Goal: Check status: Check status

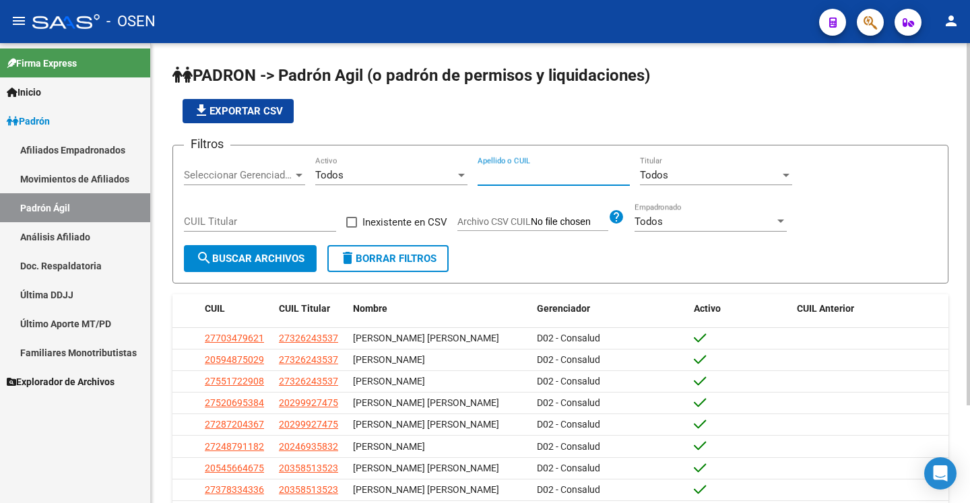
click at [530, 177] on input "Apellido o CUIL" at bounding box center [554, 175] width 152 height 12
paste input "20215337244"
click at [250, 257] on span "search Buscar Archivos" at bounding box center [250, 259] width 108 height 12
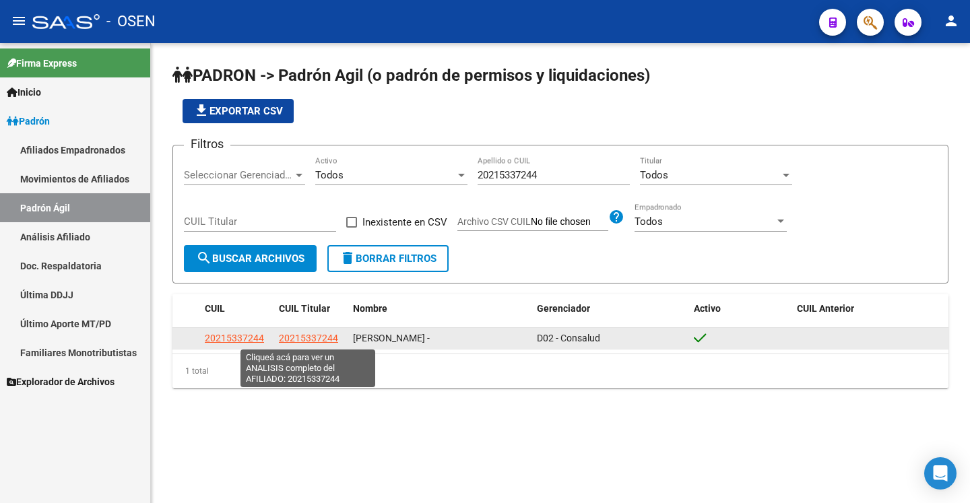
click at [317, 336] on span "20215337244" at bounding box center [308, 338] width 59 height 11
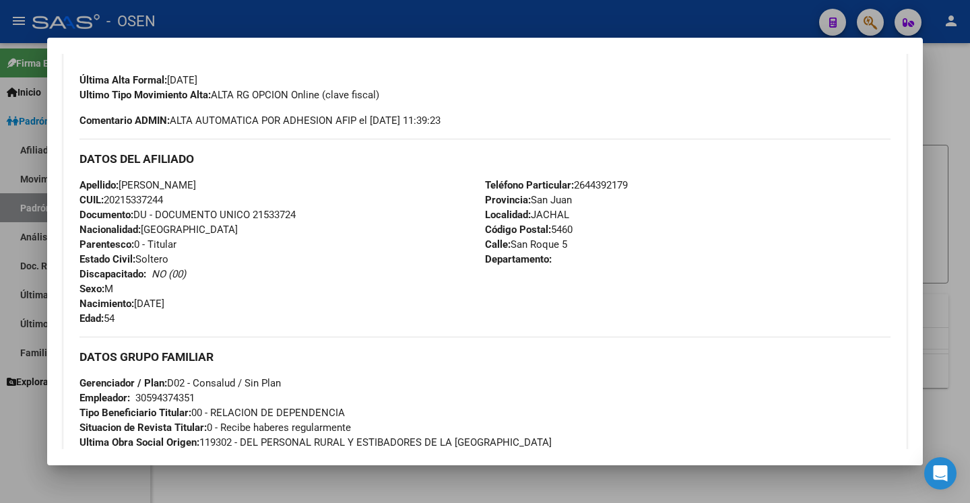
scroll to position [682, 0]
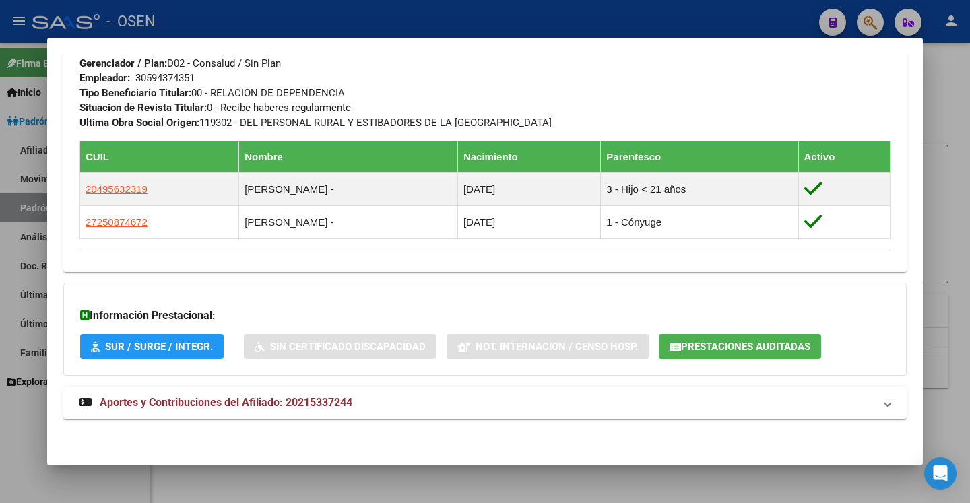
click at [399, 406] on mat-panel-title "Aportes y Contribuciones del Afiliado: 20215337244" at bounding box center [477, 403] width 795 height 16
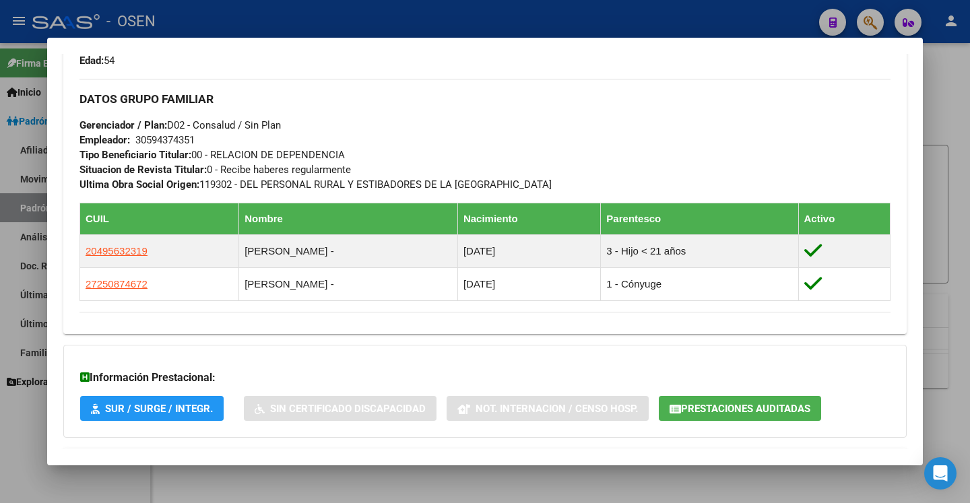
scroll to position [474, 0]
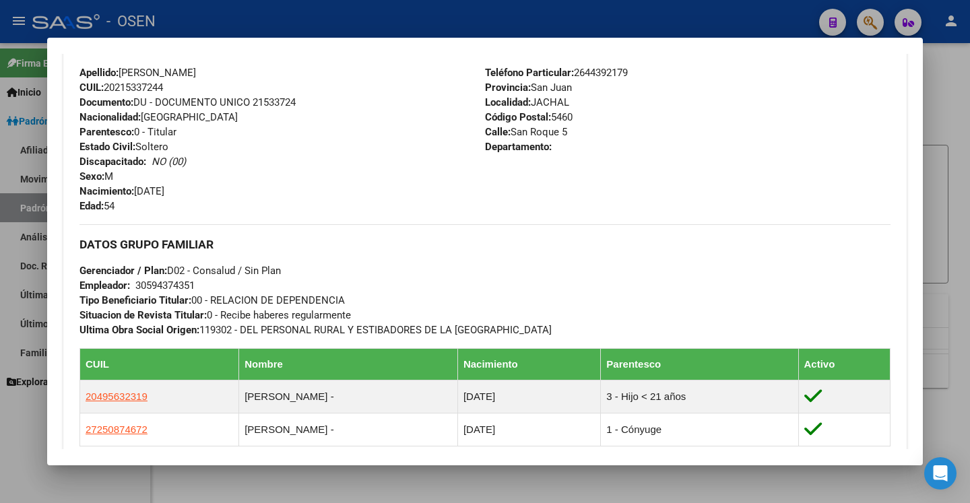
click at [932, 151] on div at bounding box center [485, 251] width 970 height 503
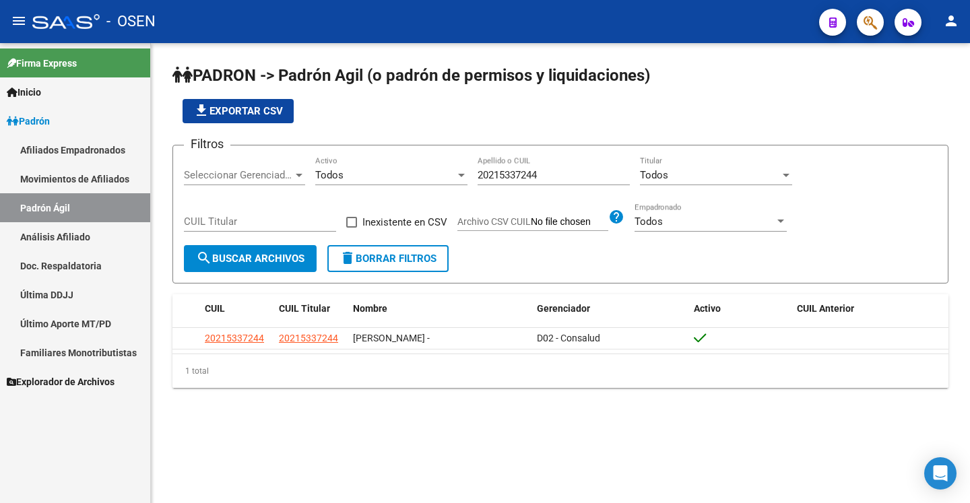
click at [542, 175] on input "20215337244" at bounding box center [554, 175] width 152 height 12
paste input "407282737"
type input "20407282737"
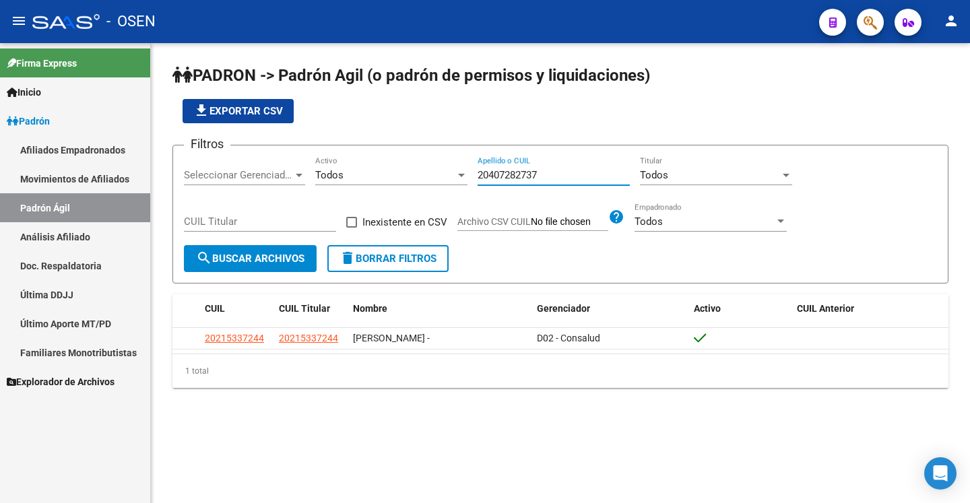
click at [239, 271] on button "search Buscar Archivos" at bounding box center [250, 258] width 133 height 27
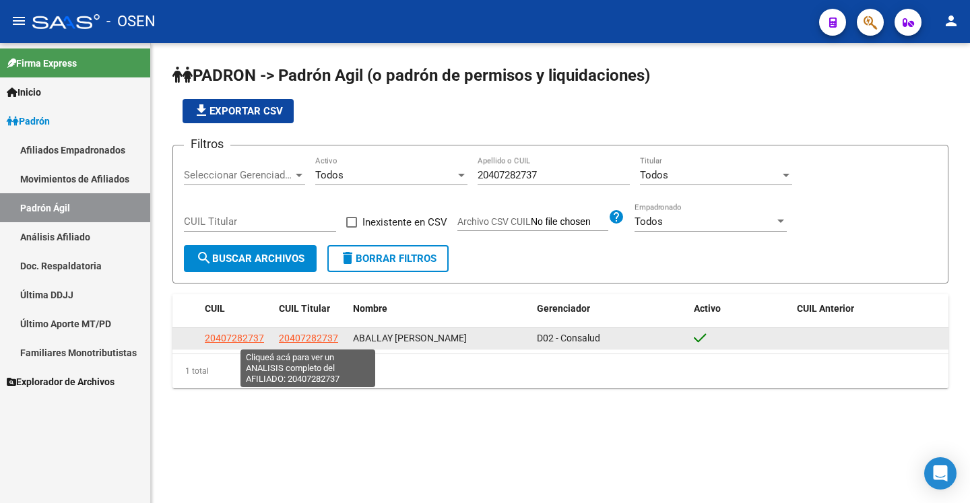
click at [314, 340] on span "20407282737" at bounding box center [308, 338] width 59 height 11
type textarea "20407282737"
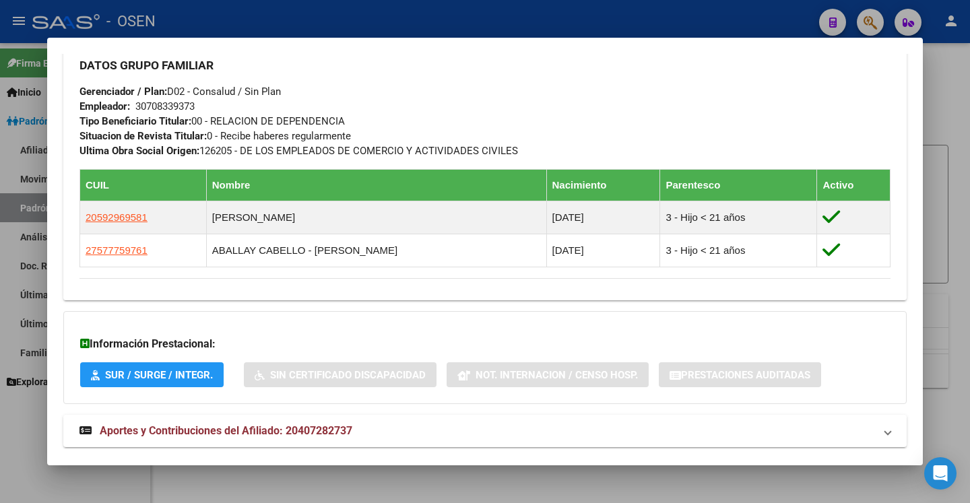
scroll to position [682, 0]
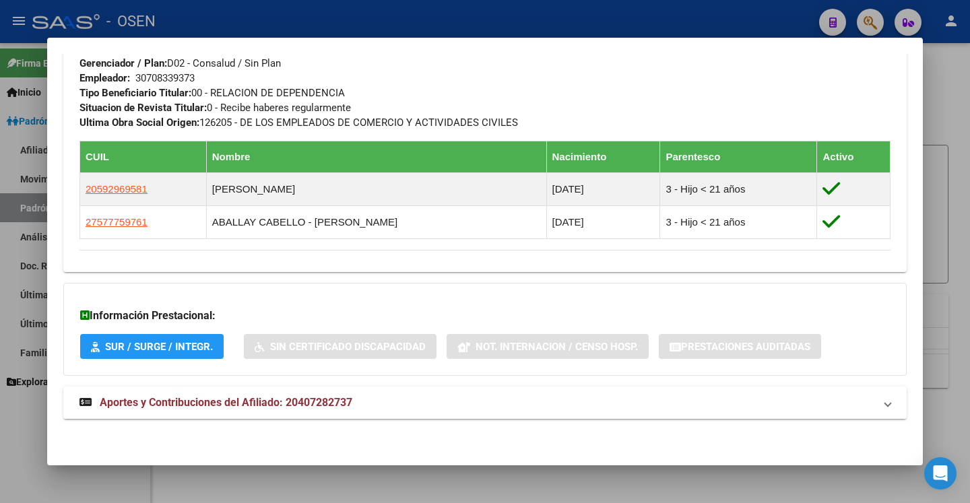
click at [864, 400] on span "Aportes y Contribuciones del Afiliado: 20407282737" at bounding box center [483, 403] width 806 height 16
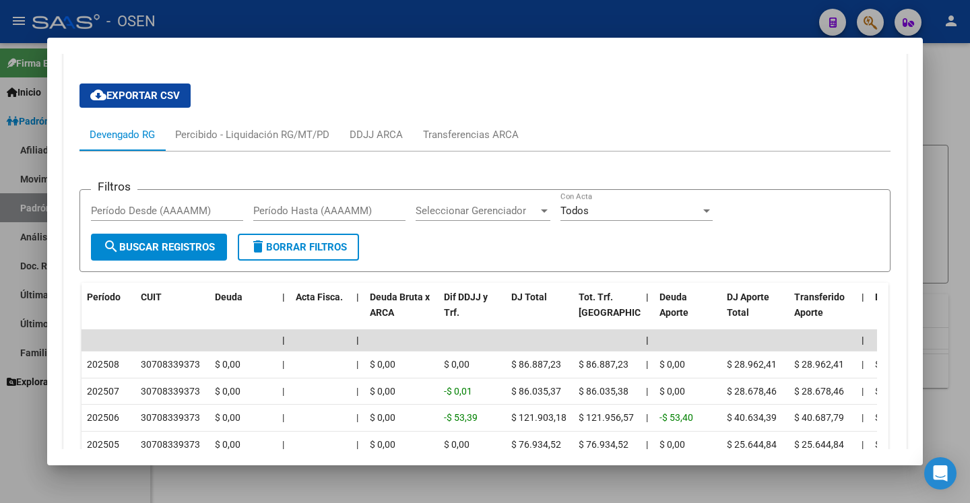
scroll to position [1137, 0]
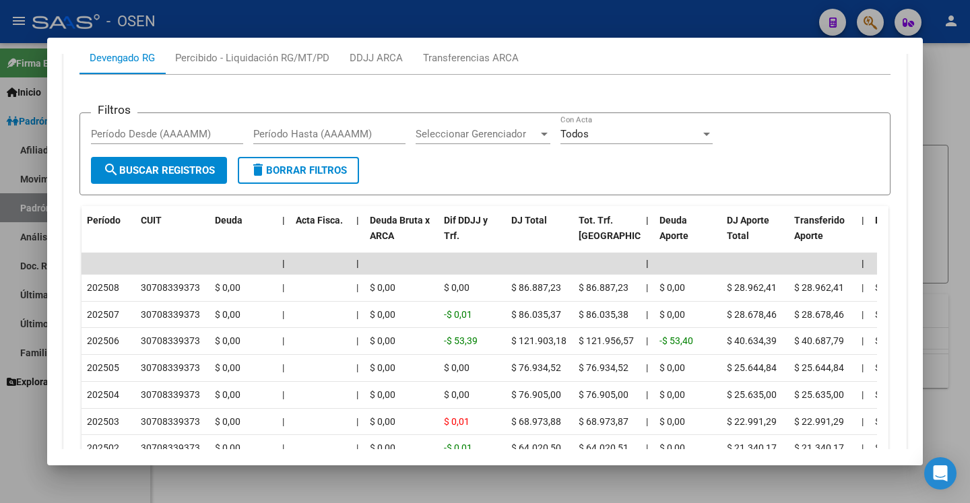
click at [943, 109] on div at bounding box center [485, 251] width 970 height 503
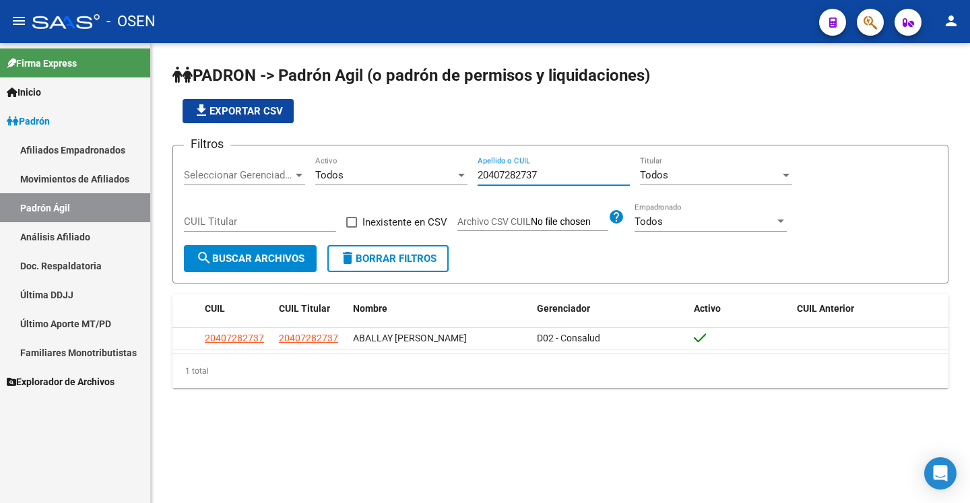
click at [550, 172] on input "20407282737" at bounding box center [554, 175] width 152 height 12
paste input "272611719"
type input "20272611719"
click at [269, 255] on span "search Buscar Archivos" at bounding box center [250, 259] width 108 height 12
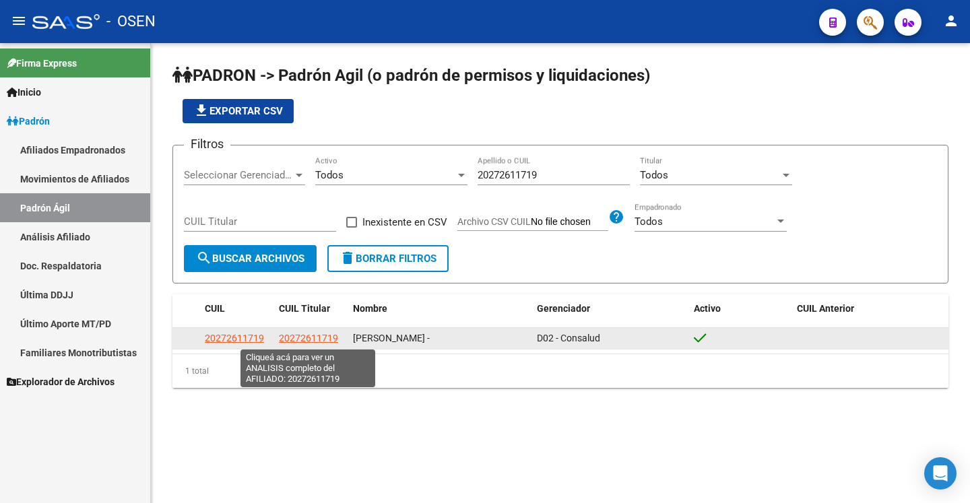
click at [310, 335] on span "20272611719" at bounding box center [308, 338] width 59 height 11
type textarea "20272611719"
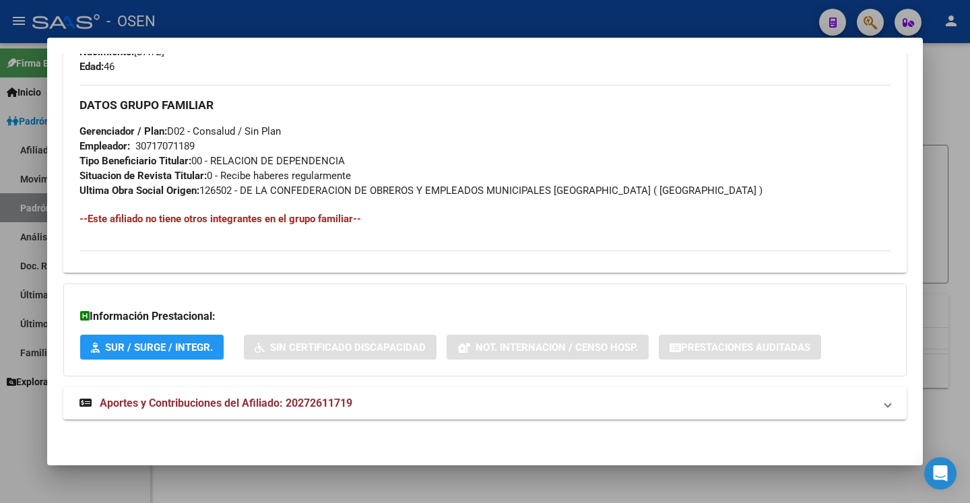
scroll to position [614, 0]
drag, startPoint x: 818, startPoint y: 402, endPoint x: 835, endPoint y: 354, distance: 50.9
click at [818, 404] on mat-panel-title "Aportes y Contribuciones del Afiliado: 20272611719" at bounding box center [477, 403] width 795 height 16
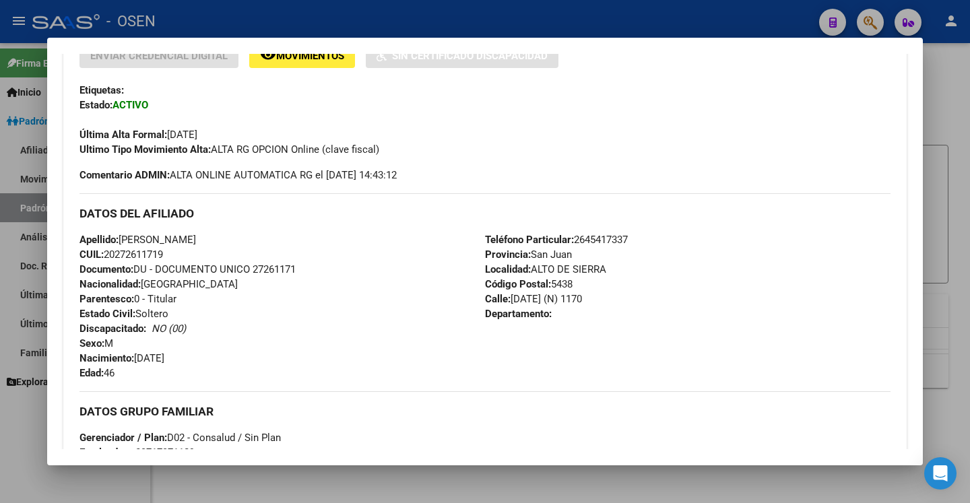
scroll to position [0, 0]
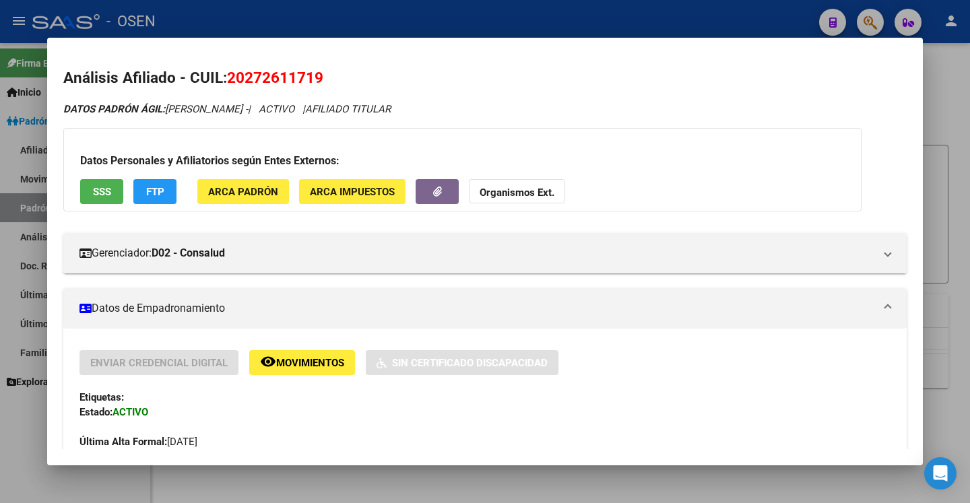
click at [950, 100] on div at bounding box center [485, 251] width 970 height 503
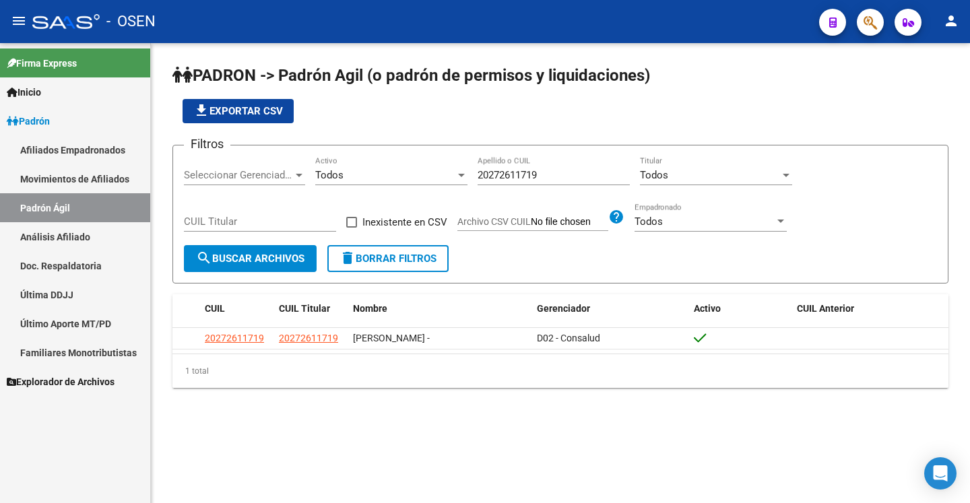
click at [549, 168] on div "20272611719 Apellido o CUIL" at bounding box center [554, 170] width 152 height 29
click at [549, 175] on input "20272611719" at bounding box center [554, 175] width 152 height 12
paste input "31214396"
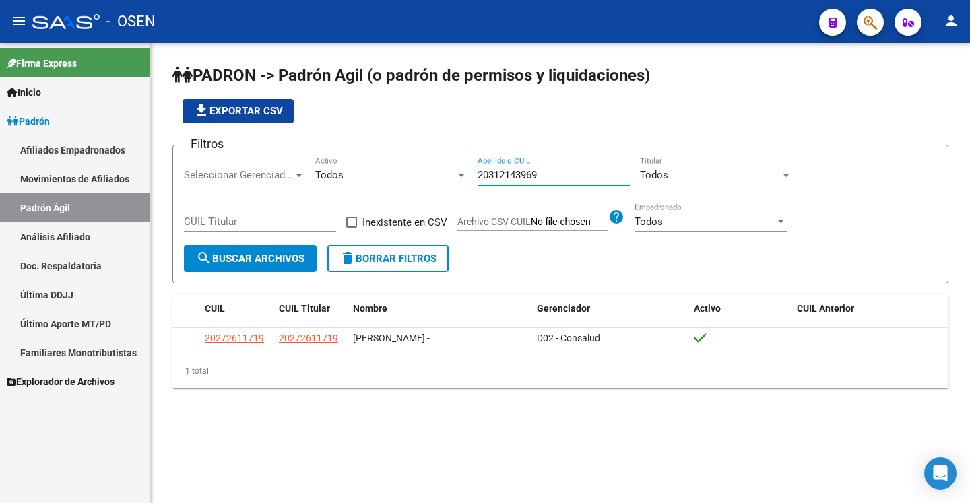
type input "20312143969"
click at [262, 263] on span "search Buscar Archivos" at bounding box center [250, 259] width 108 height 12
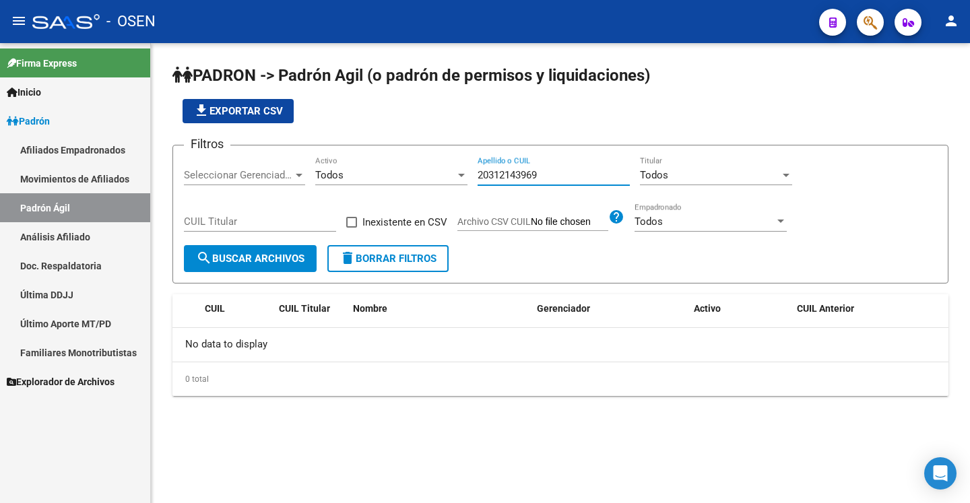
click at [522, 173] on input "20312143969" at bounding box center [554, 175] width 152 height 12
click at [285, 263] on span "search Buscar Archivos" at bounding box center [250, 259] width 108 height 12
